Goal: Use online tool/utility: Utilize a website feature to perform a specific function

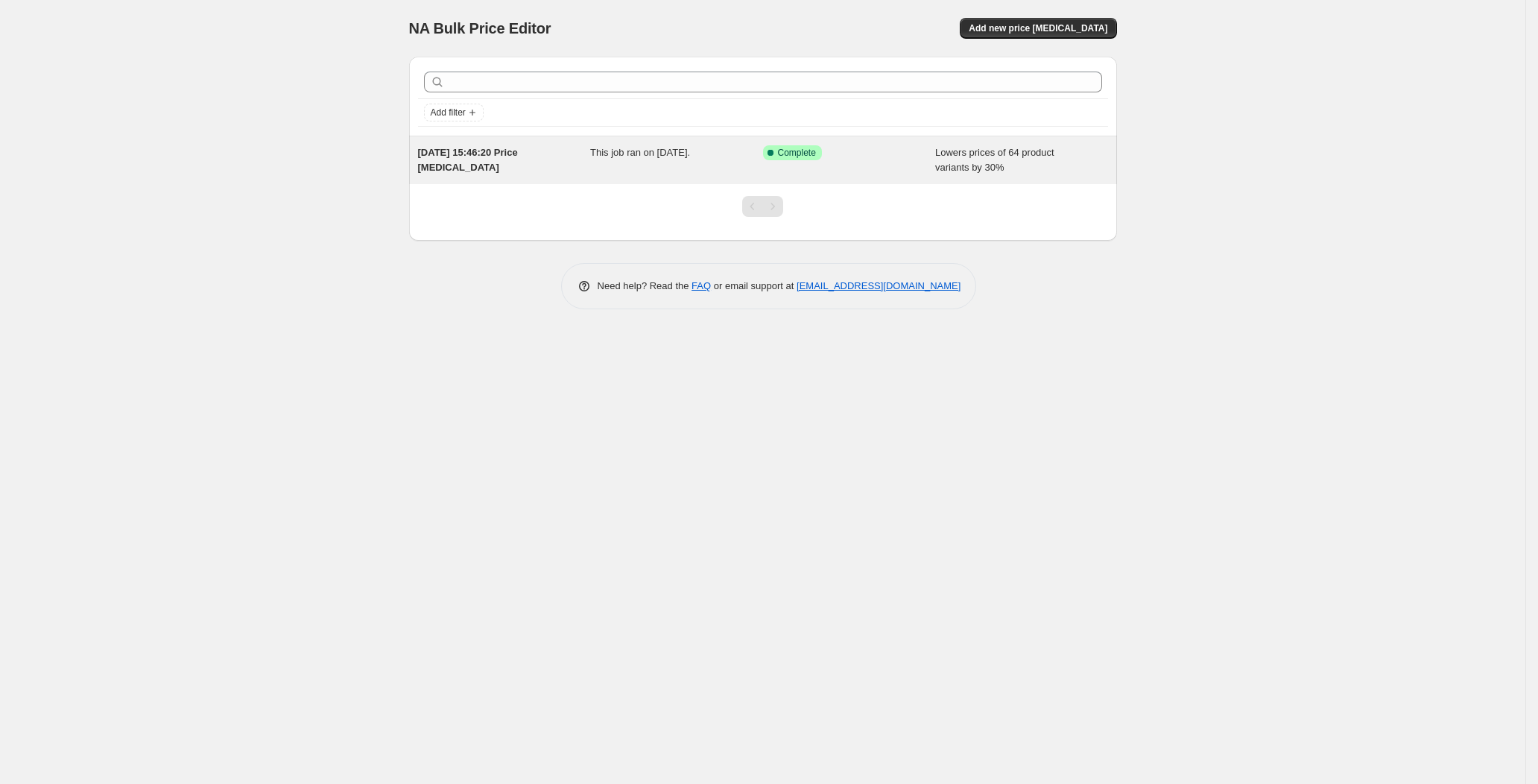
click at [798, 154] on span "Complete" at bounding box center [797, 153] width 38 height 12
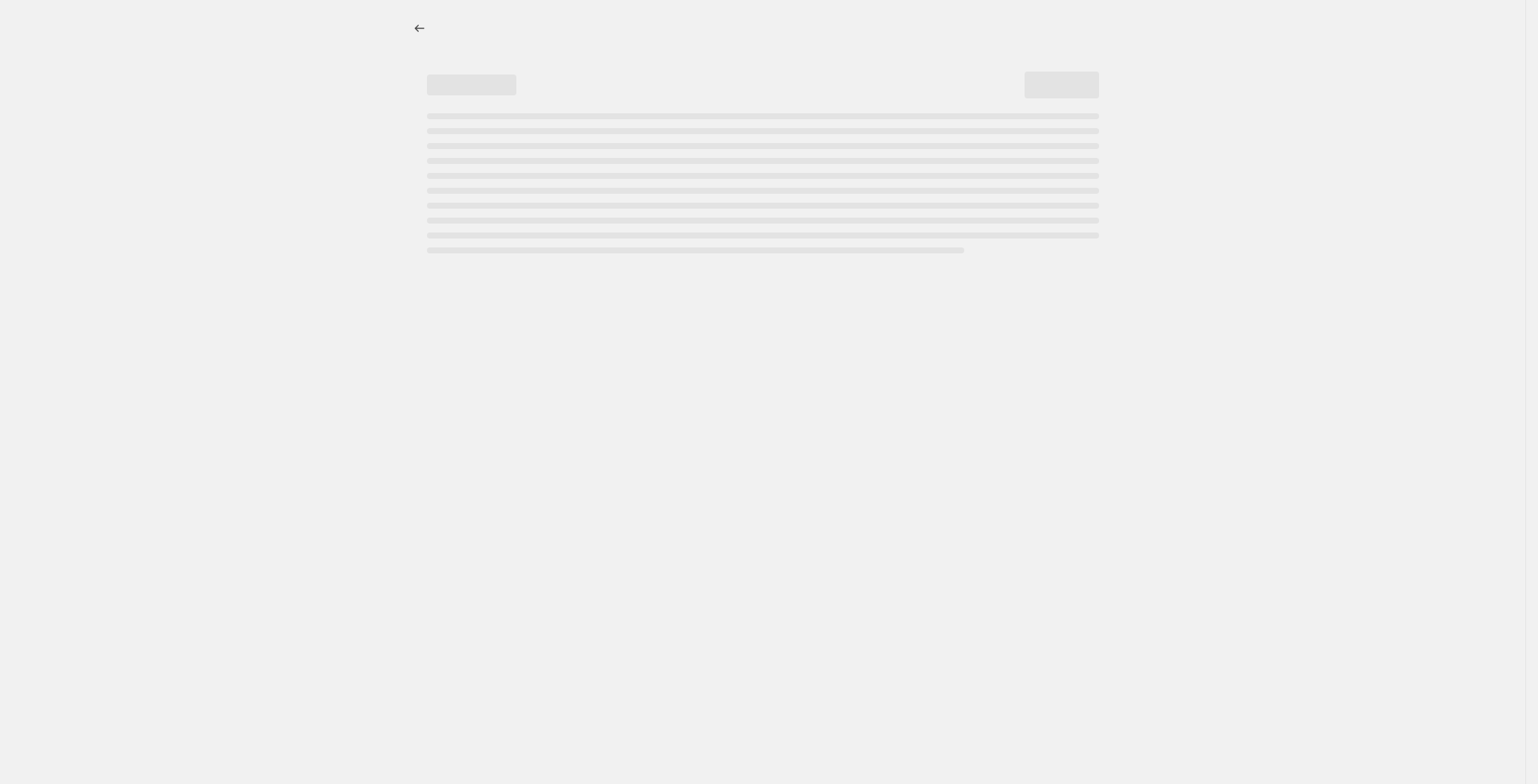
select select "percentage"
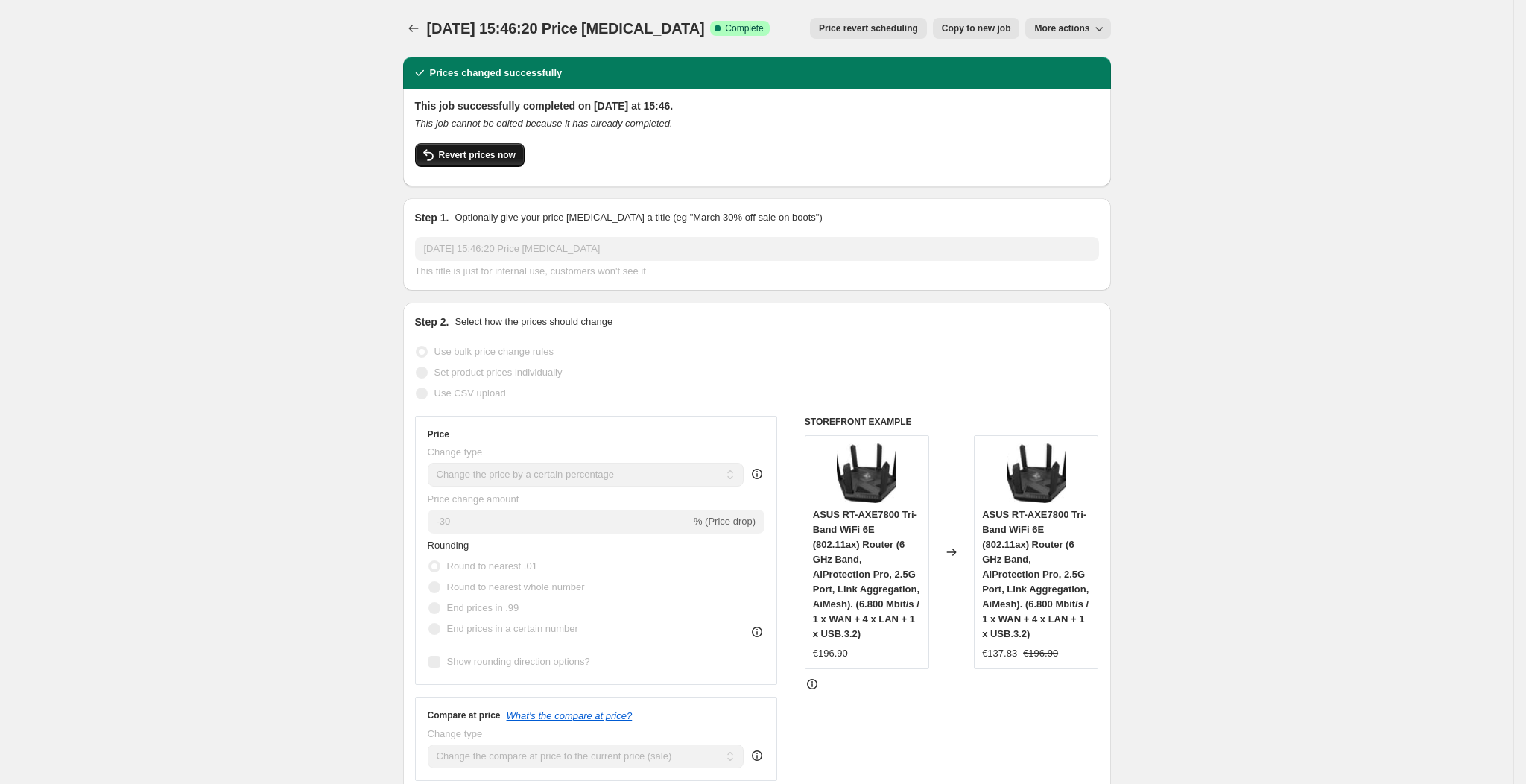
click at [455, 165] on div "Revert prices now" at bounding box center [757, 159] width 685 height 31
click at [455, 159] on span "Revert prices now" at bounding box center [477, 155] width 76 height 12
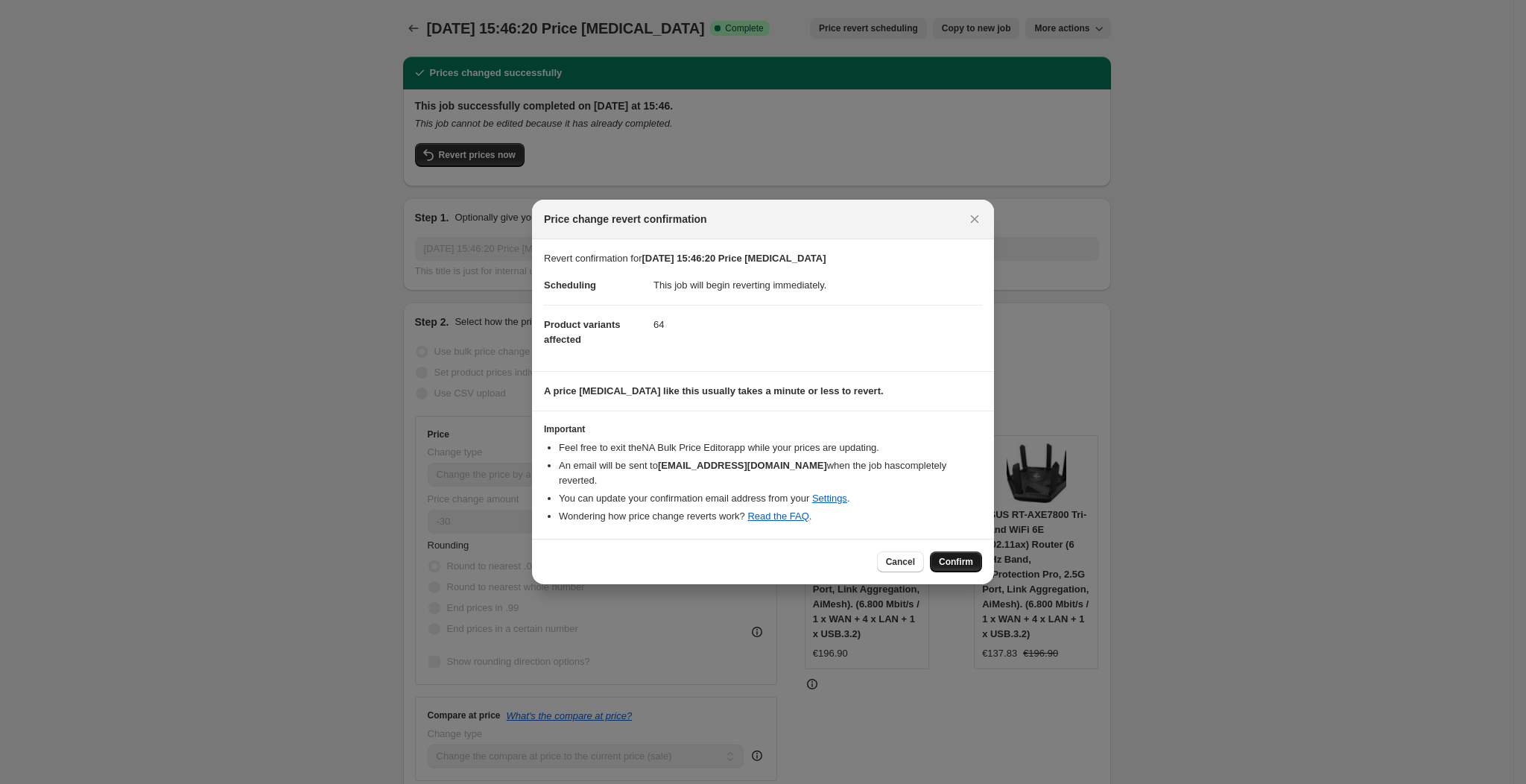
click at [965, 552] on div "Cancel Confirm" at bounding box center [930, 562] width 105 height 21
click at [965, 556] on span "Confirm" at bounding box center [956, 562] width 34 height 12
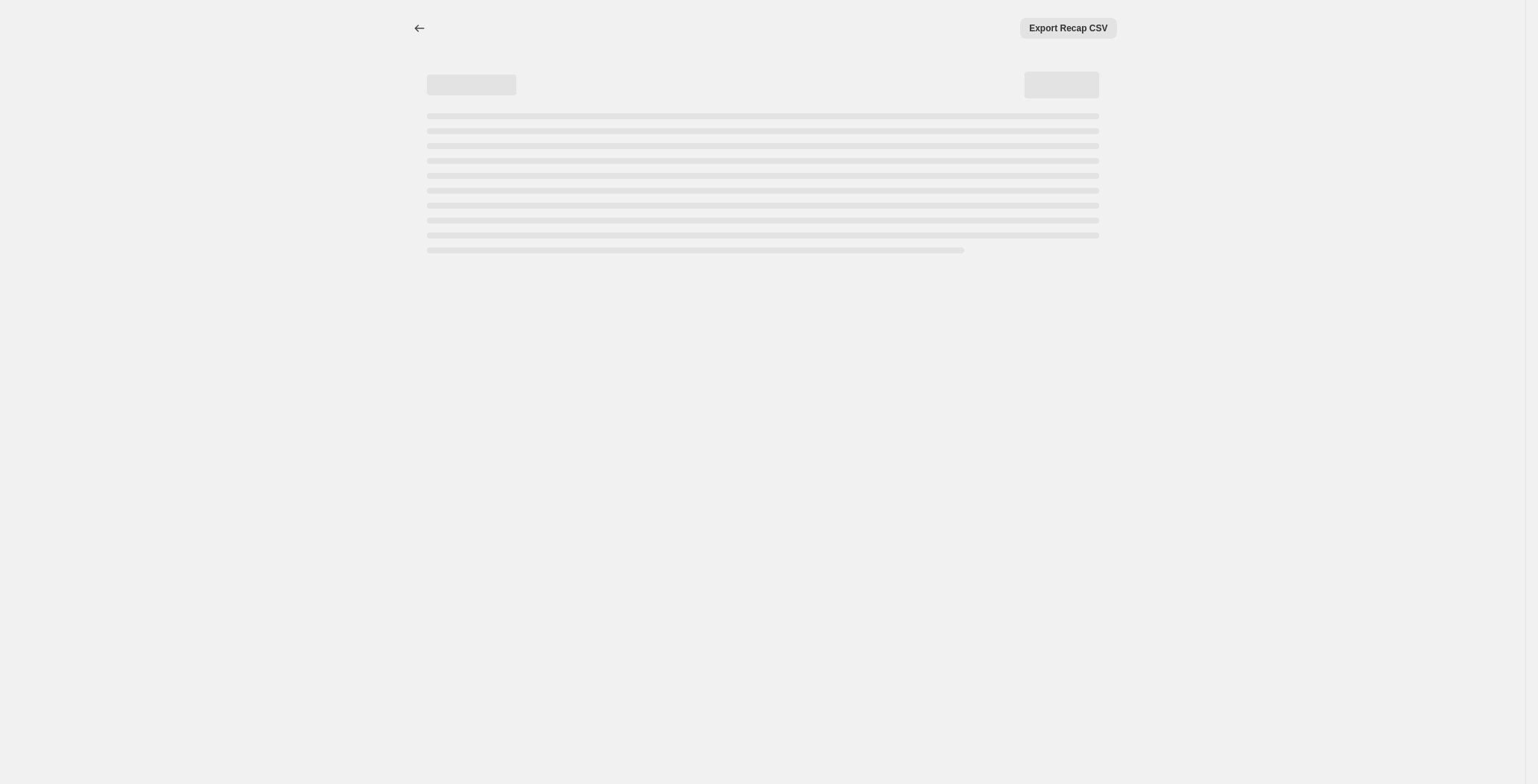
select select "percentage"
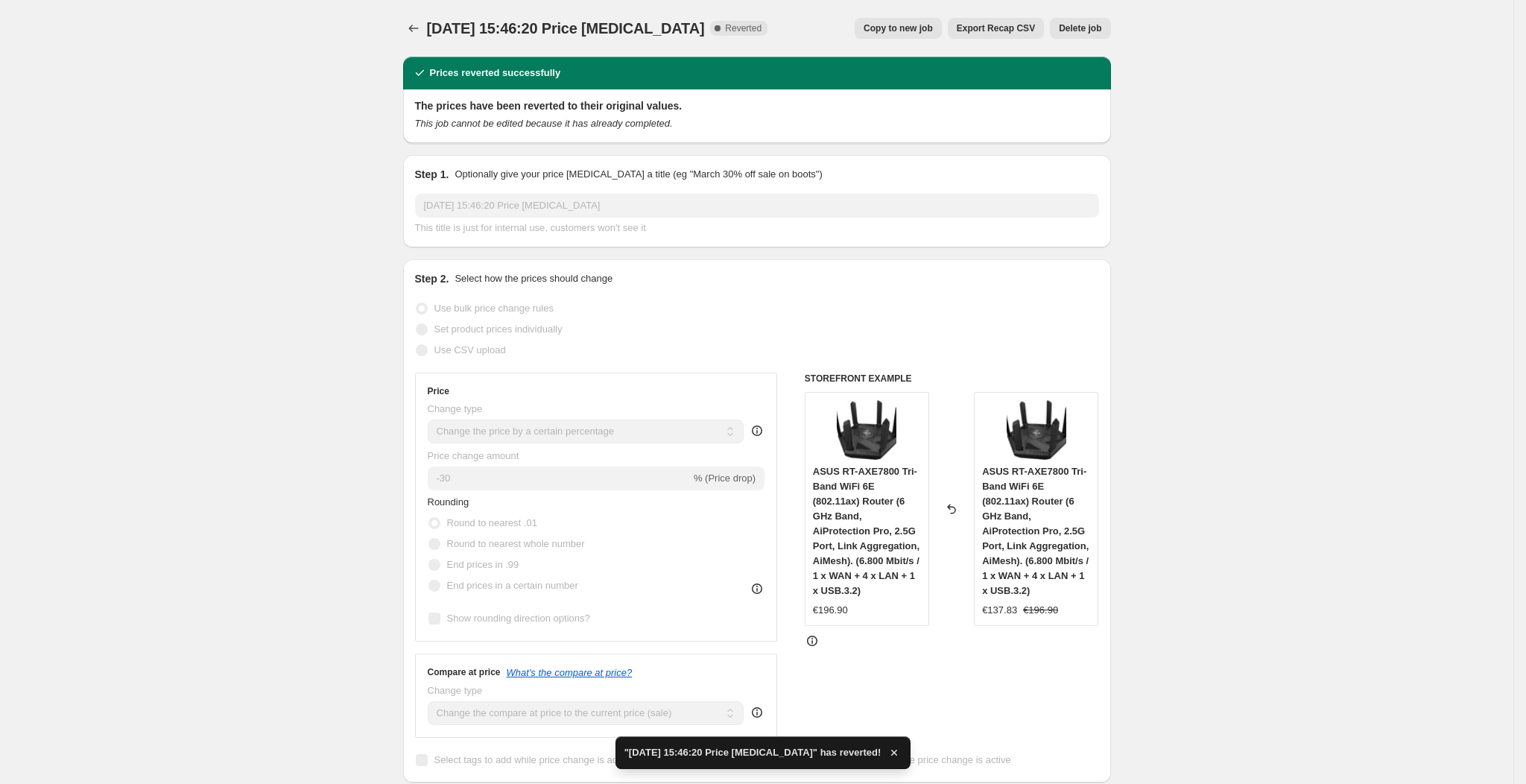
click at [1093, 26] on span "Delete job" at bounding box center [1080, 28] width 43 height 12
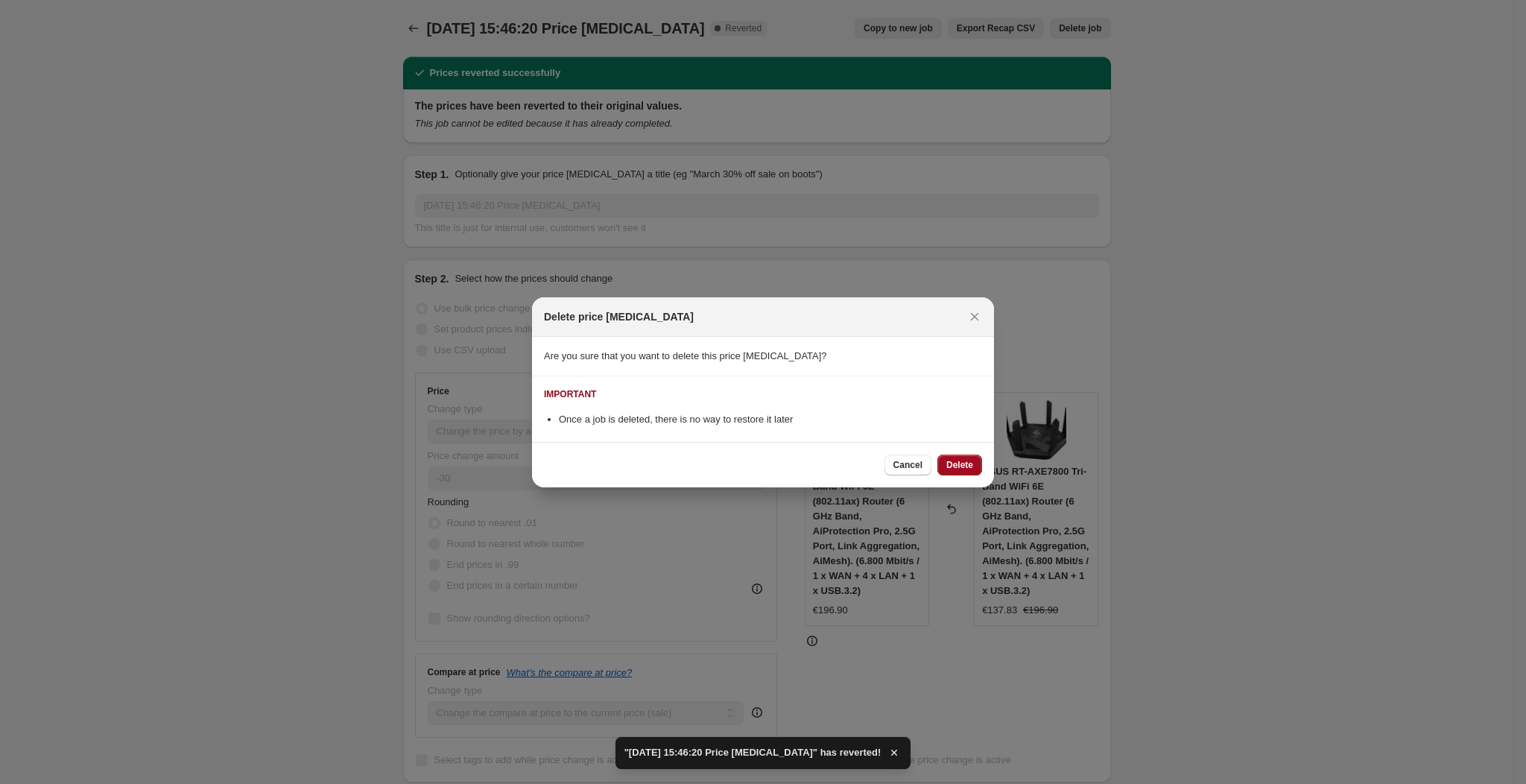
click at [962, 468] on span "Delete" at bounding box center [959, 465] width 27 height 12
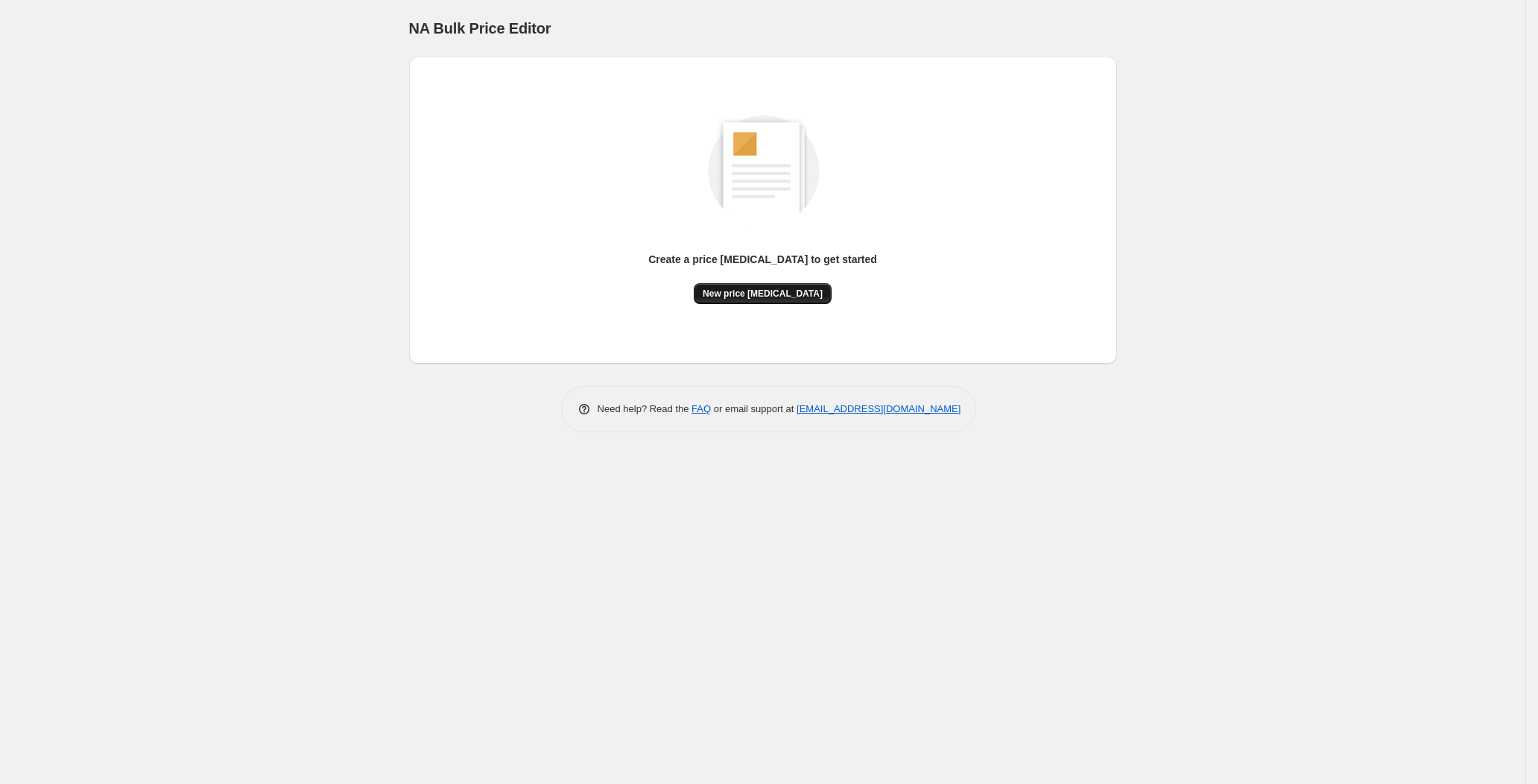
click at [757, 293] on span "New price [MEDICAL_DATA]" at bounding box center [763, 293] width 120 height 12
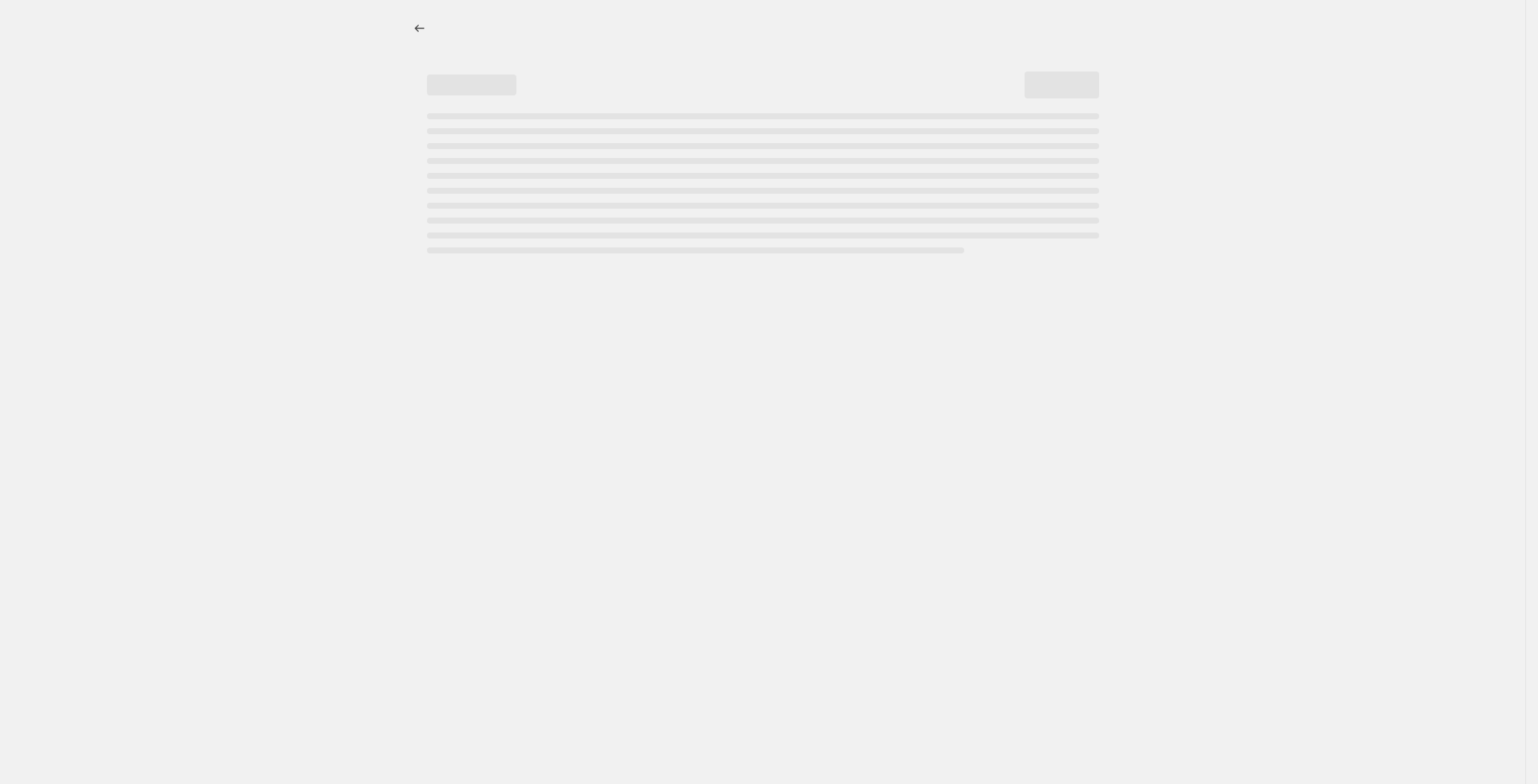
select select "percentage"
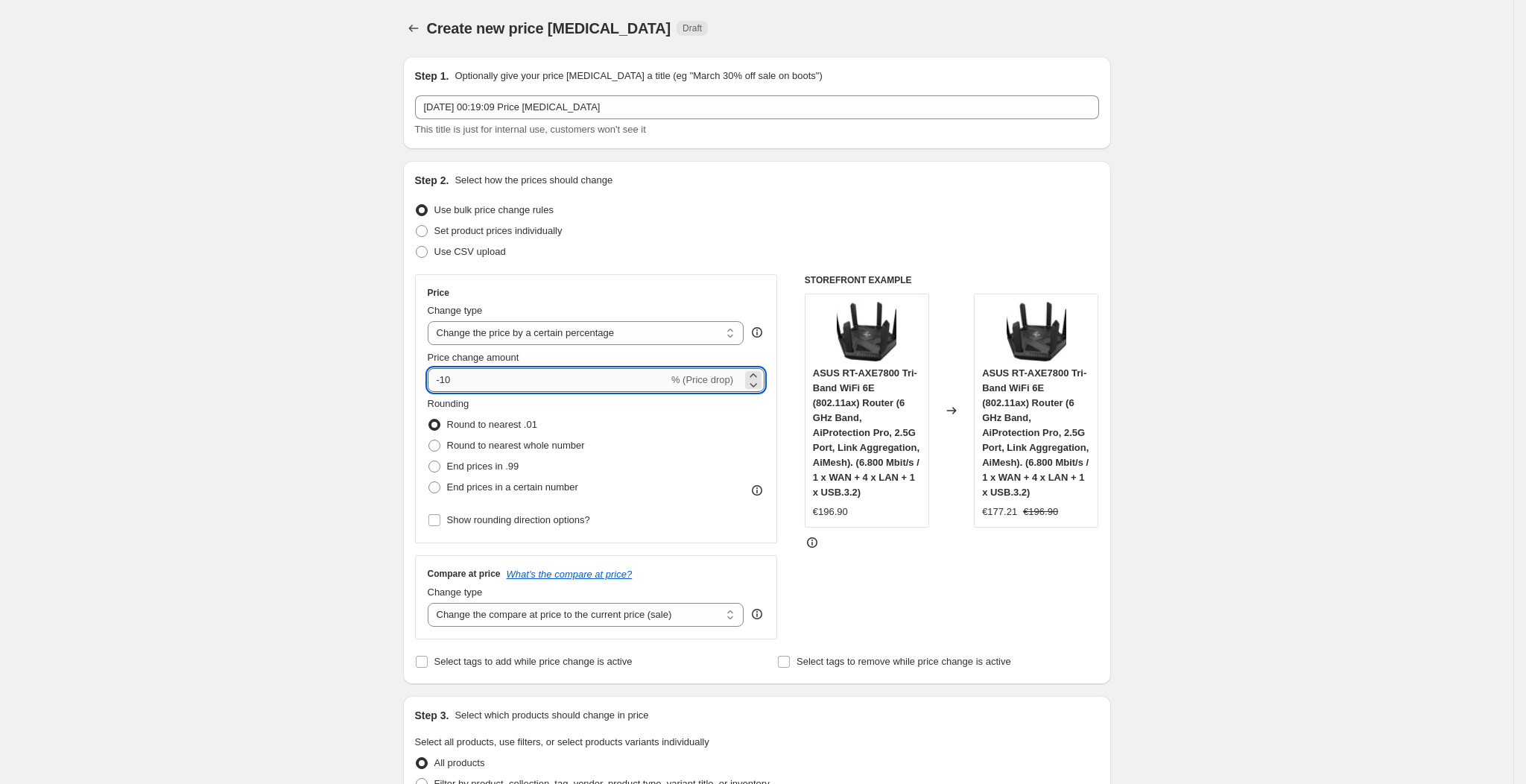
click at [517, 387] on input "-10" at bounding box center [548, 380] width 241 height 24
type input "-1"
type input "-25"
click at [908, 194] on div "Step 2. Select how the prices should change Use bulk price change rules Set pro…" at bounding box center [757, 423] width 685 height 499
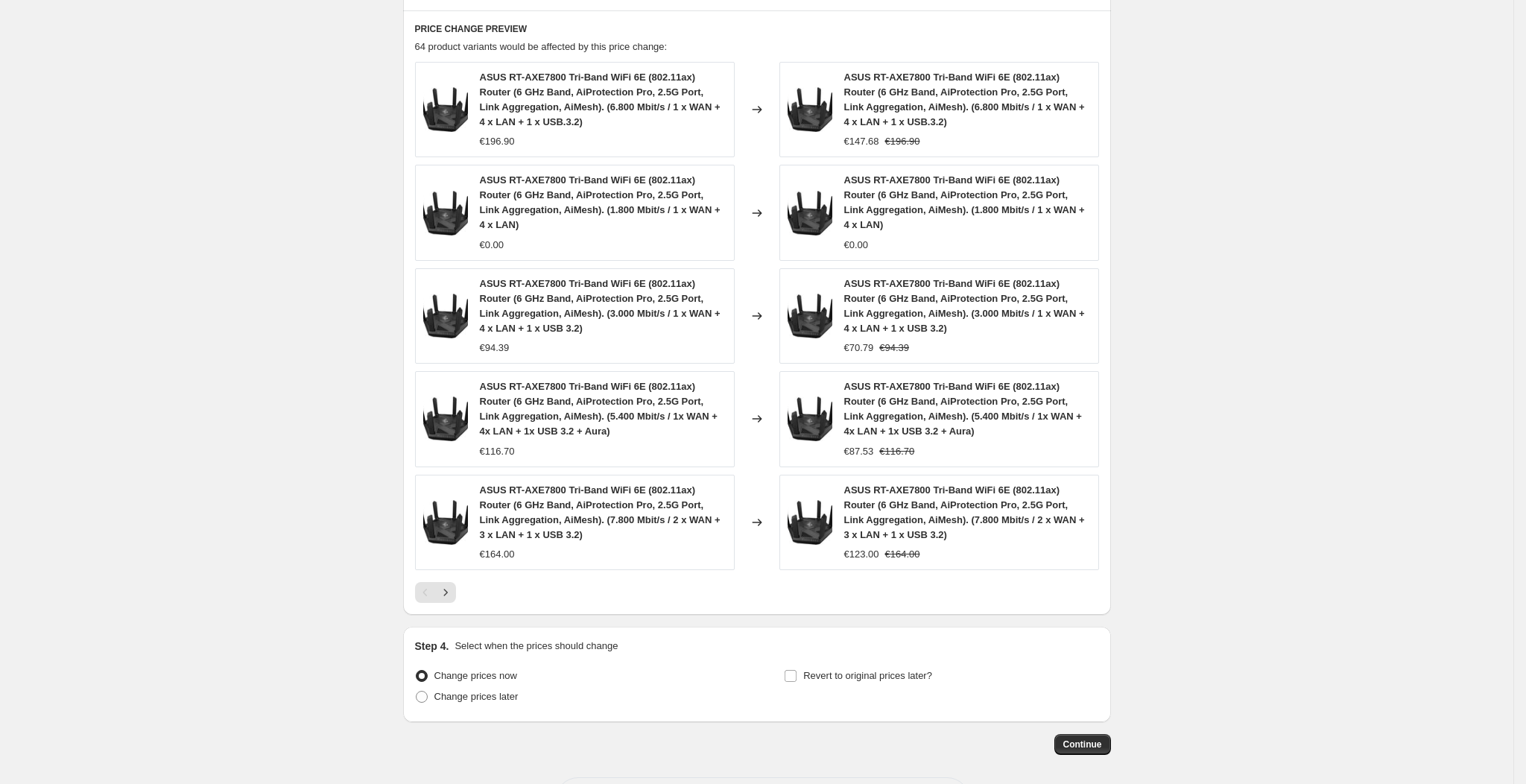
scroll to position [882, 0]
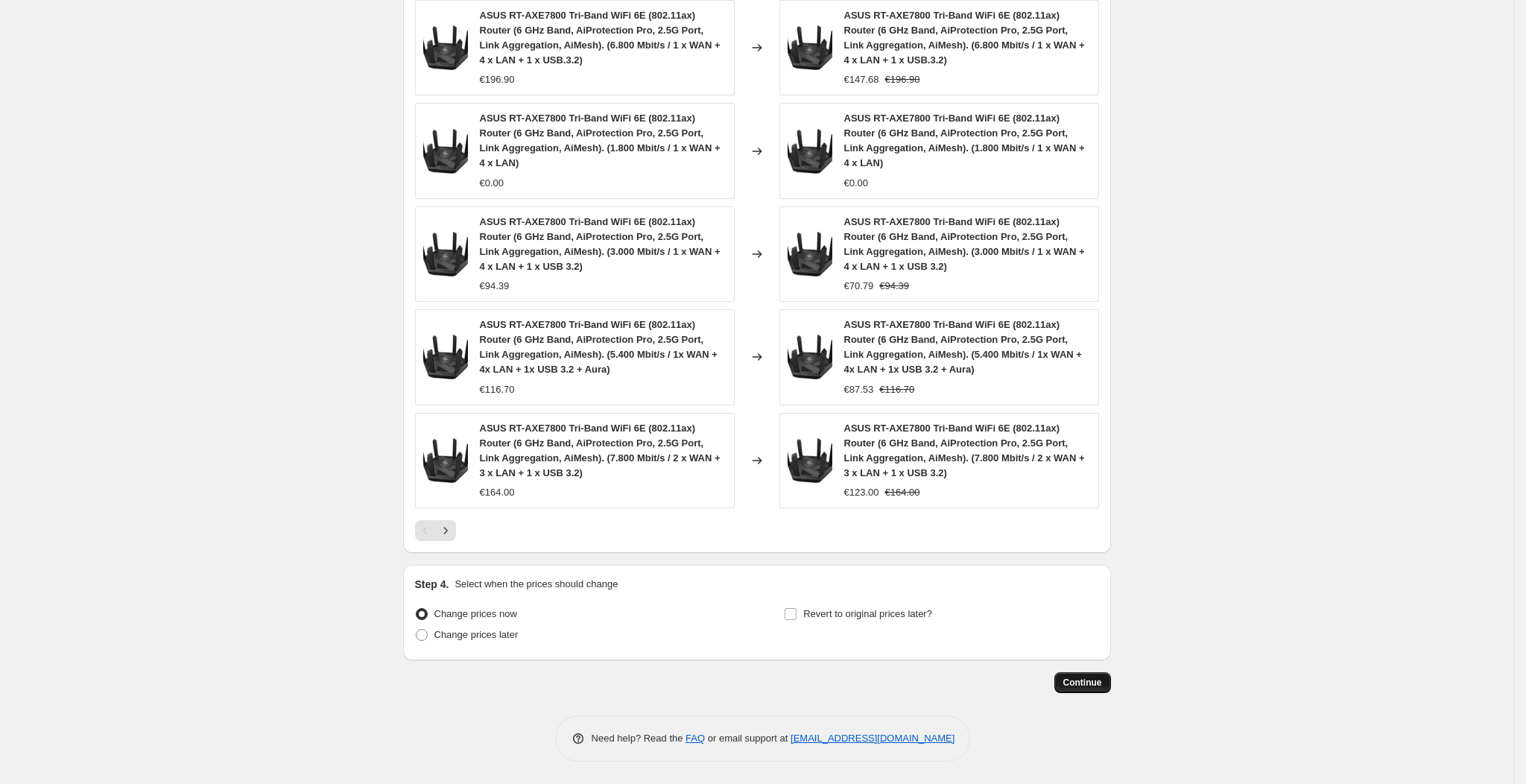
drag, startPoint x: 1075, startPoint y: 678, endPoint x: 1067, endPoint y: 675, distance: 8.5
click at [1067, 675] on button "Continue" at bounding box center [1083, 683] width 57 height 21
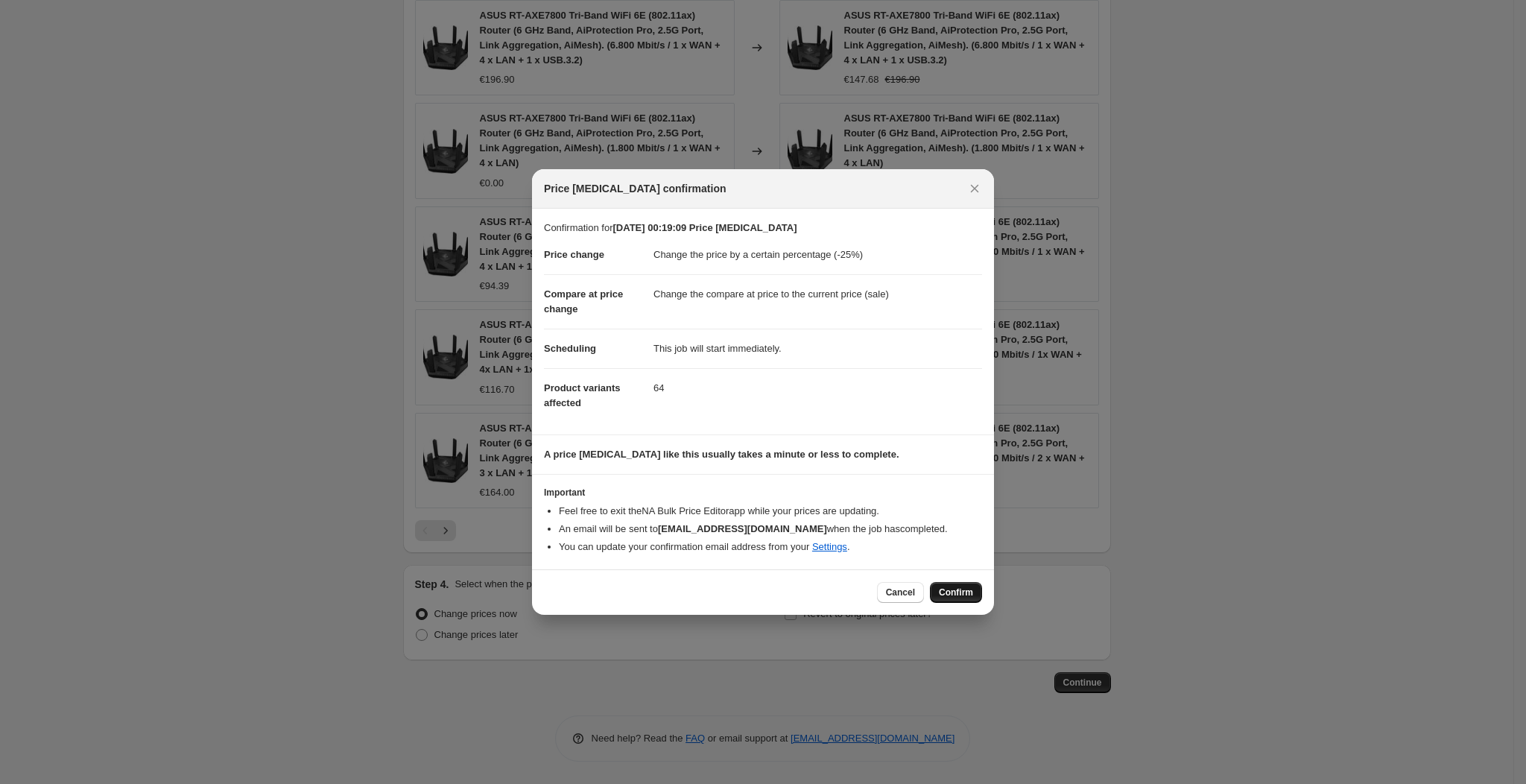
click at [950, 592] on span "Confirm" at bounding box center [956, 593] width 34 height 12
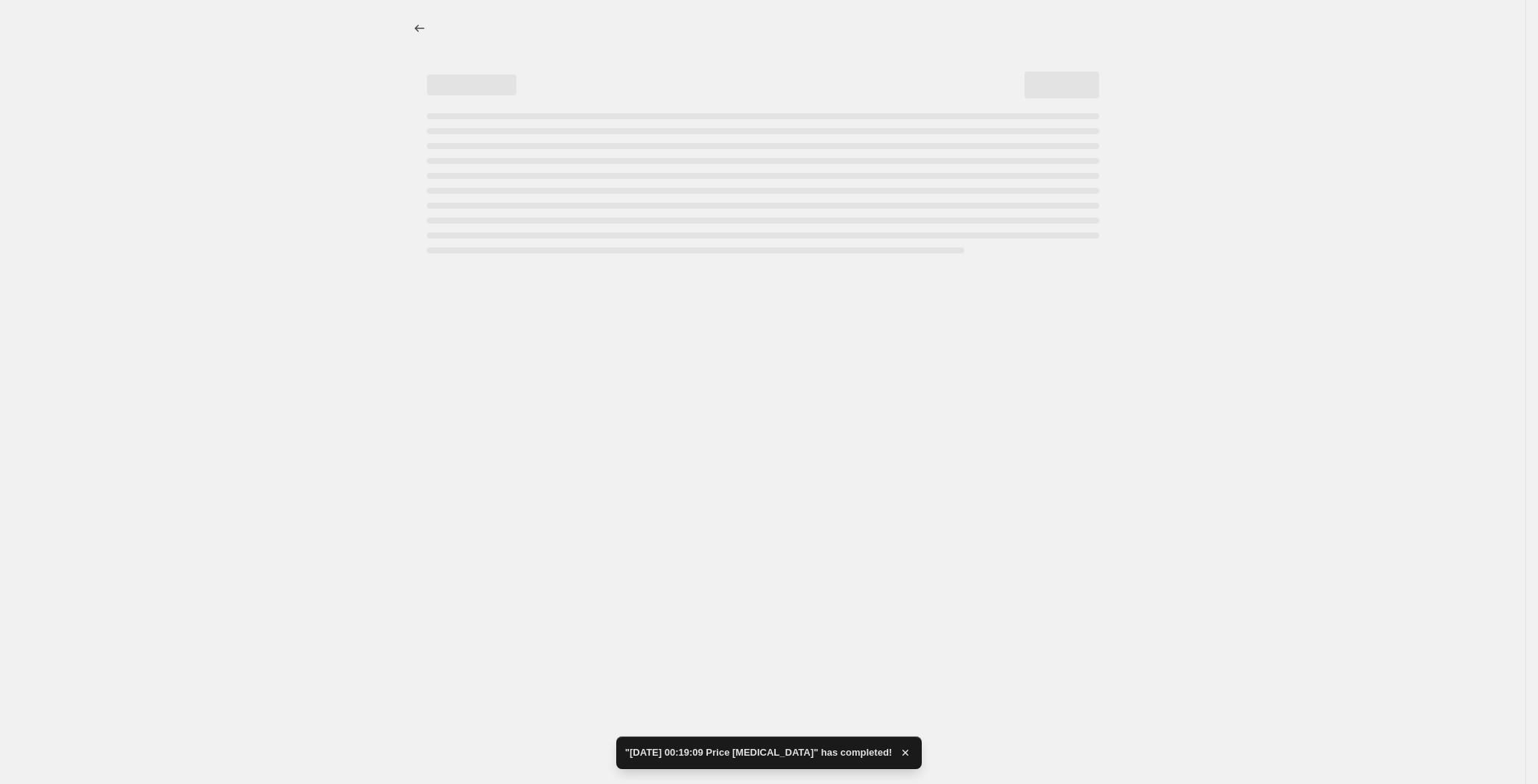
select select "percentage"
